Goal: Task Accomplishment & Management: Complete application form

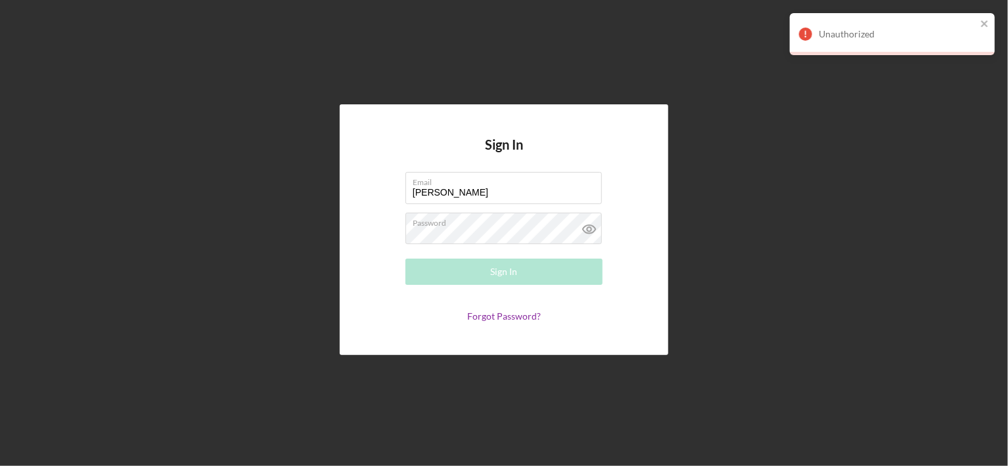
drag, startPoint x: 450, startPoint y: 190, endPoint x: 338, endPoint y: 192, distance: 112.4
click at [338, 192] on div "Sign In Email [PERSON_NAME] Please enter a valid email address. Password Sign I…" at bounding box center [504, 230] width 995 height 460
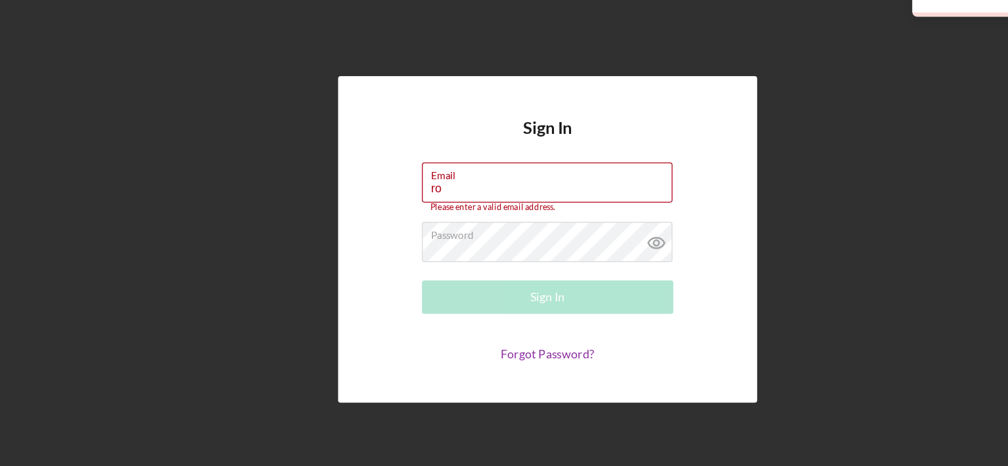
click at [395, 217] on form "Email ro Please enter a valid email address. Password Sign In Forgot Password?" at bounding box center [504, 248] width 263 height 156
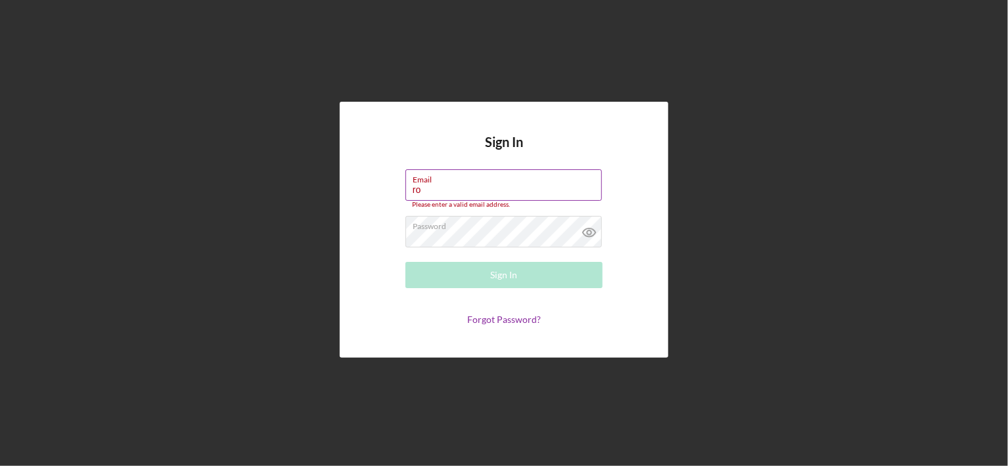
click at [426, 190] on input "ro" at bounding box center [503, 186] width 196 height 32
type input "[EMAIL_ADDRESS][DOMAIN_NAME]"
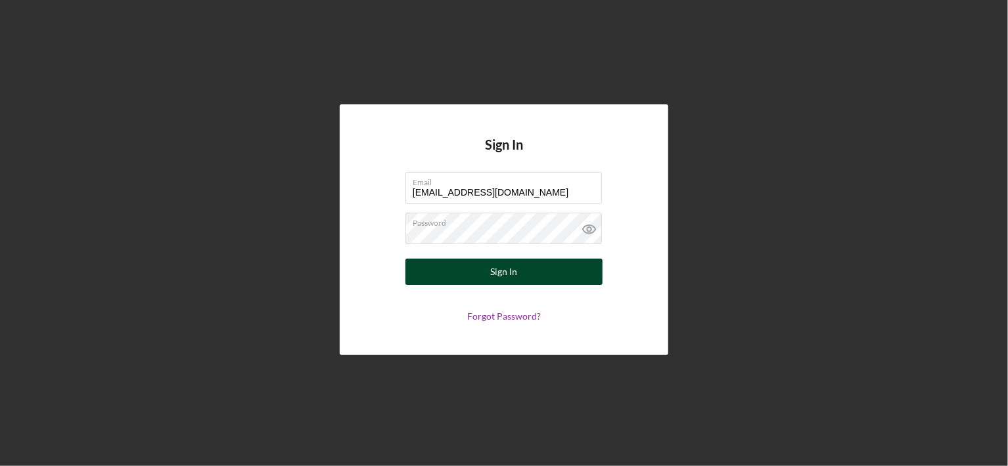
click at [505, 275] on div "Sign In" at bounding box center [504, 272] width 27 height 26
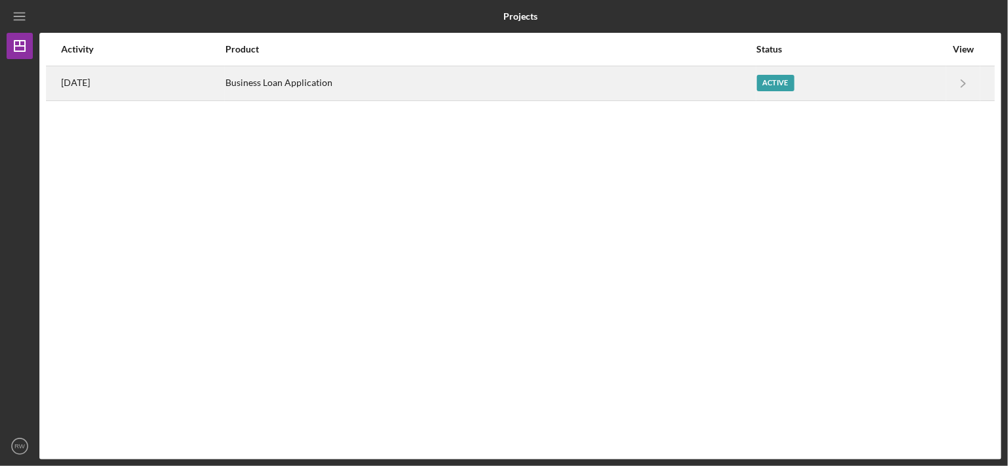
click at [792, 86] on div "Active" at bounding box center [775, 83] width 37 height 16
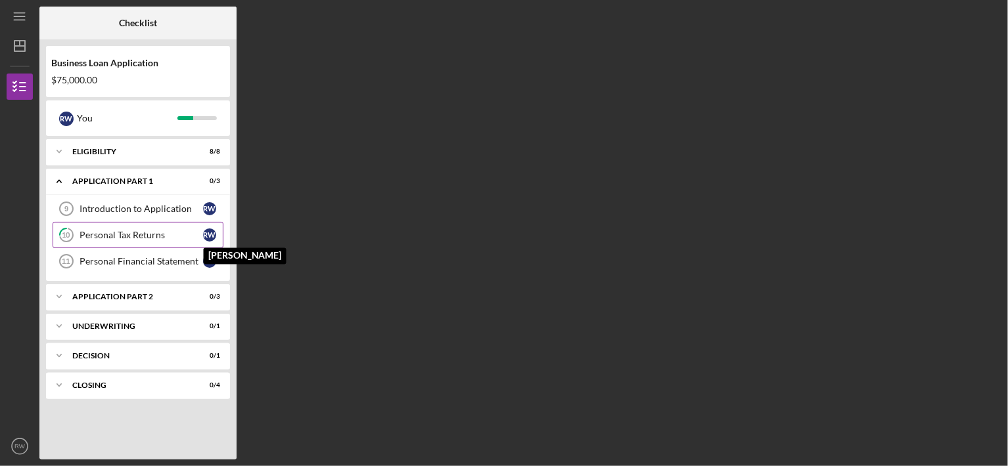
click at [203, 233] on div "R W" at bounding box center [209, 235] width 13 height 13
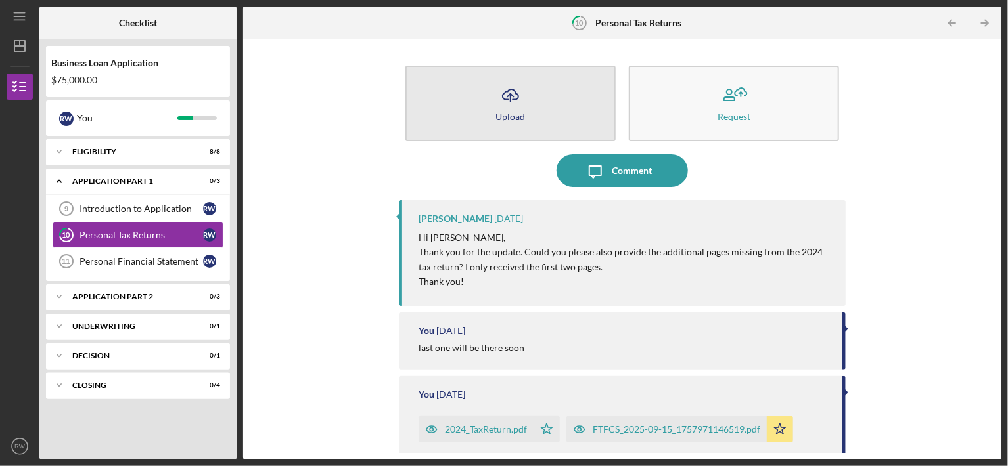
click at [505, 106] on icon "Icon/Upload" at bounding box center [510, 95] width 33 height 33
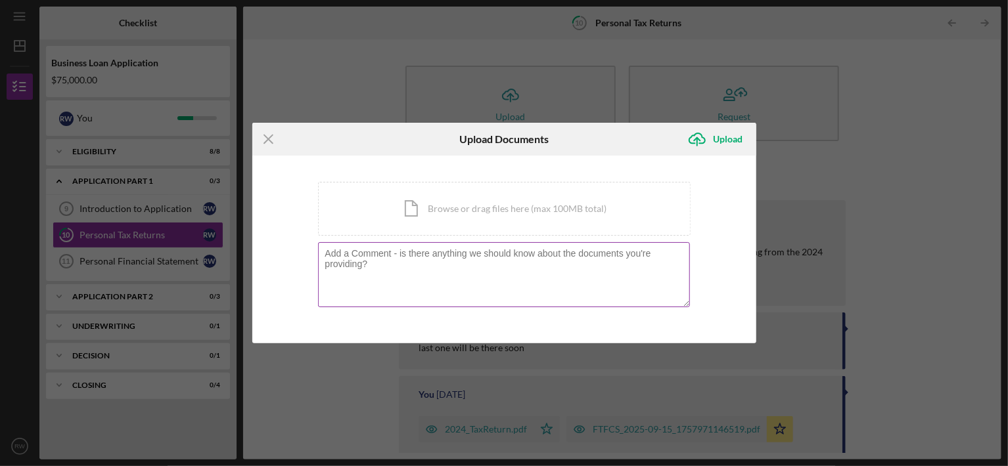
click at [401, 271] on textarea at bounding box center [504, 274] width 372 height 64
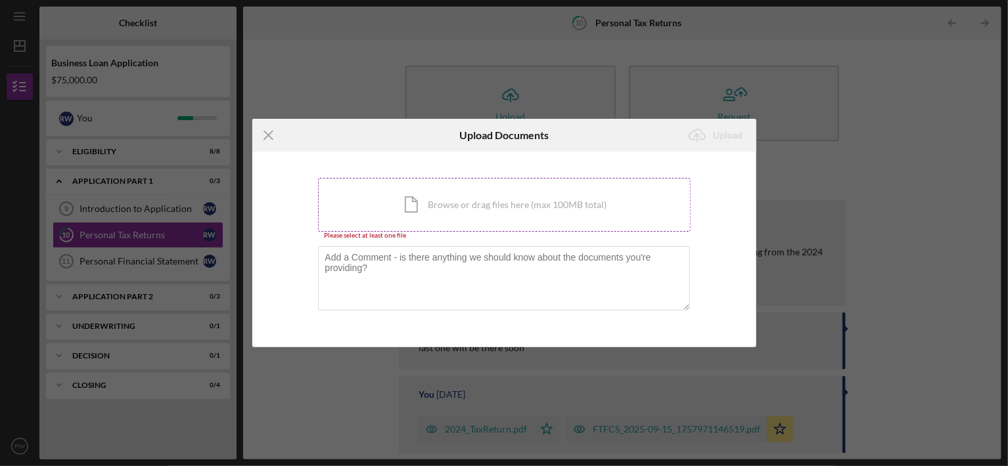
click at [427, 210] on div "Icon/Document Browse or drag files here (max 100MB total) Tap to choose files o…" at bounding box center [504, 205] width 373 height 54
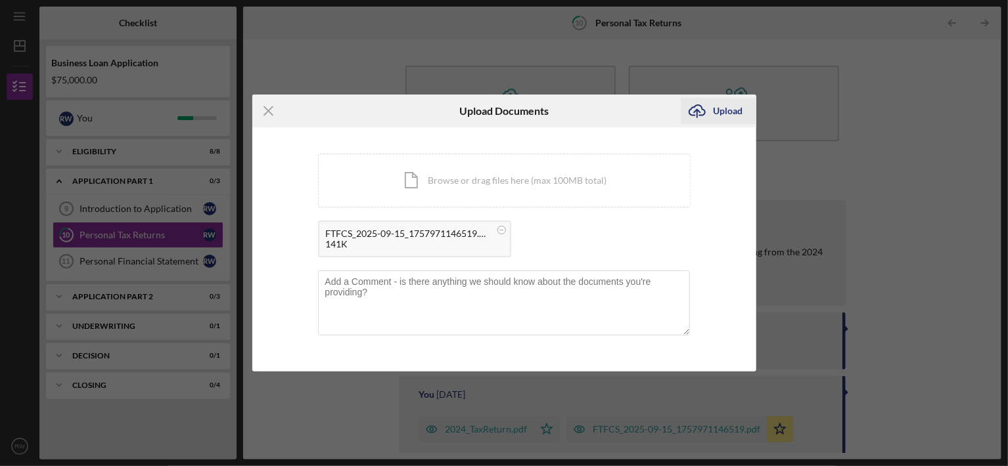
click at [727, 113] on div "Upload" at bounding box center [729, 111] width 30 height 26
